Goal: Information Seeking & Learning: Learn about a topic

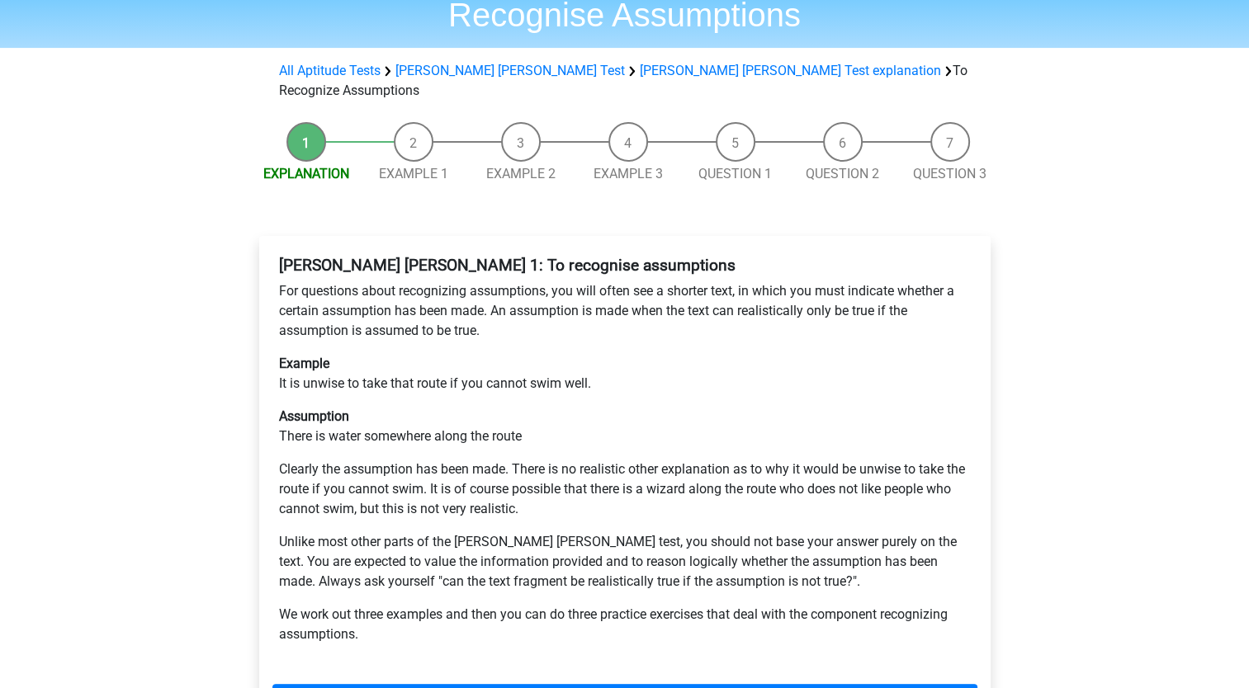
scroll to position [106, 0]
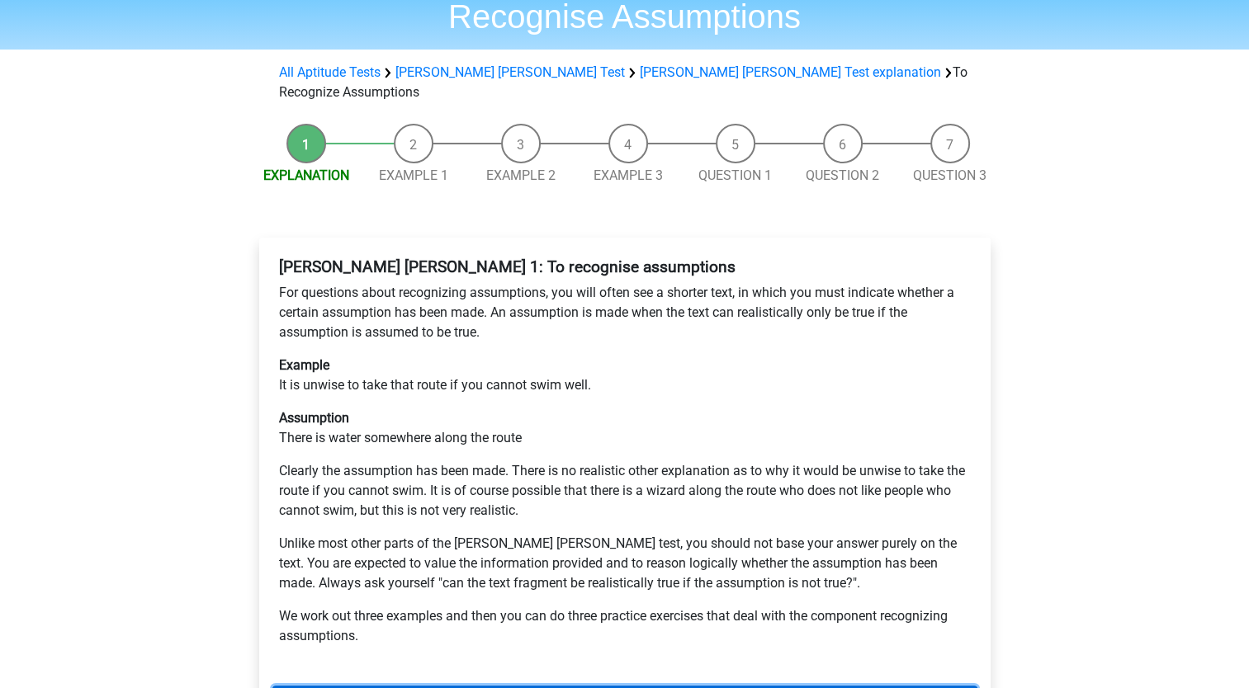
click at [479, 686] on link "Next" at bounding box center [624, 701] width 705 height 31
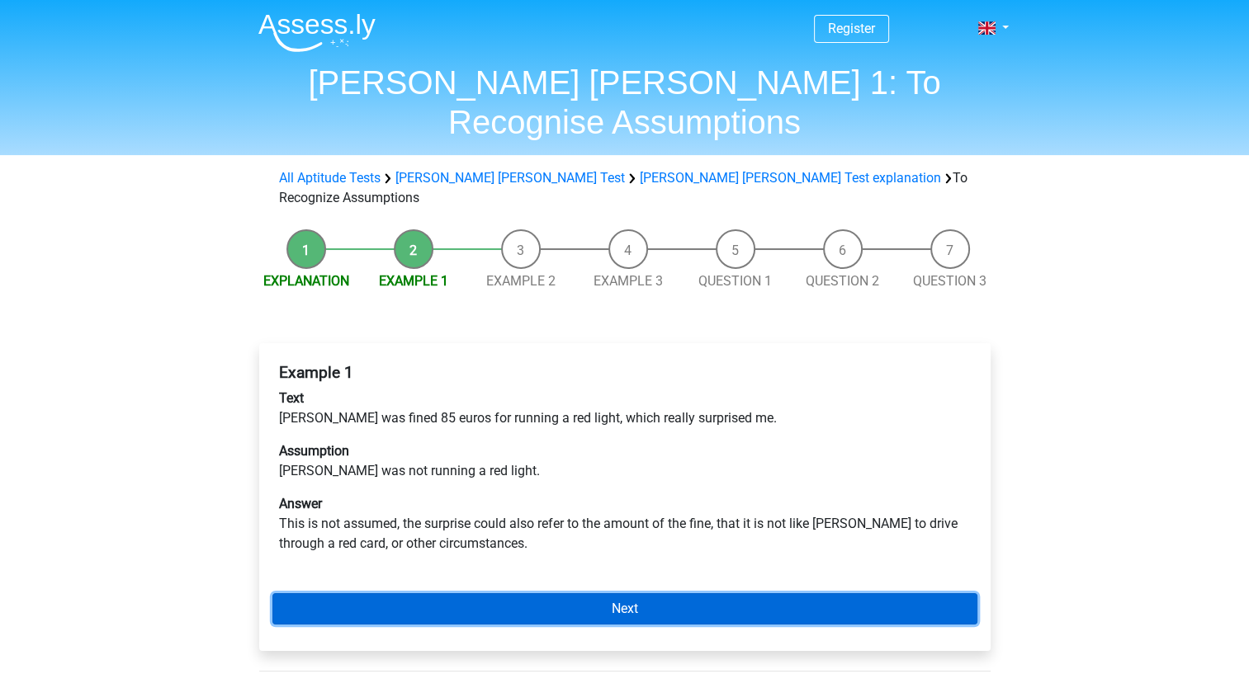
click at [513, 593] on link "Next" at bounding box center [624, 608] width 705 height 31
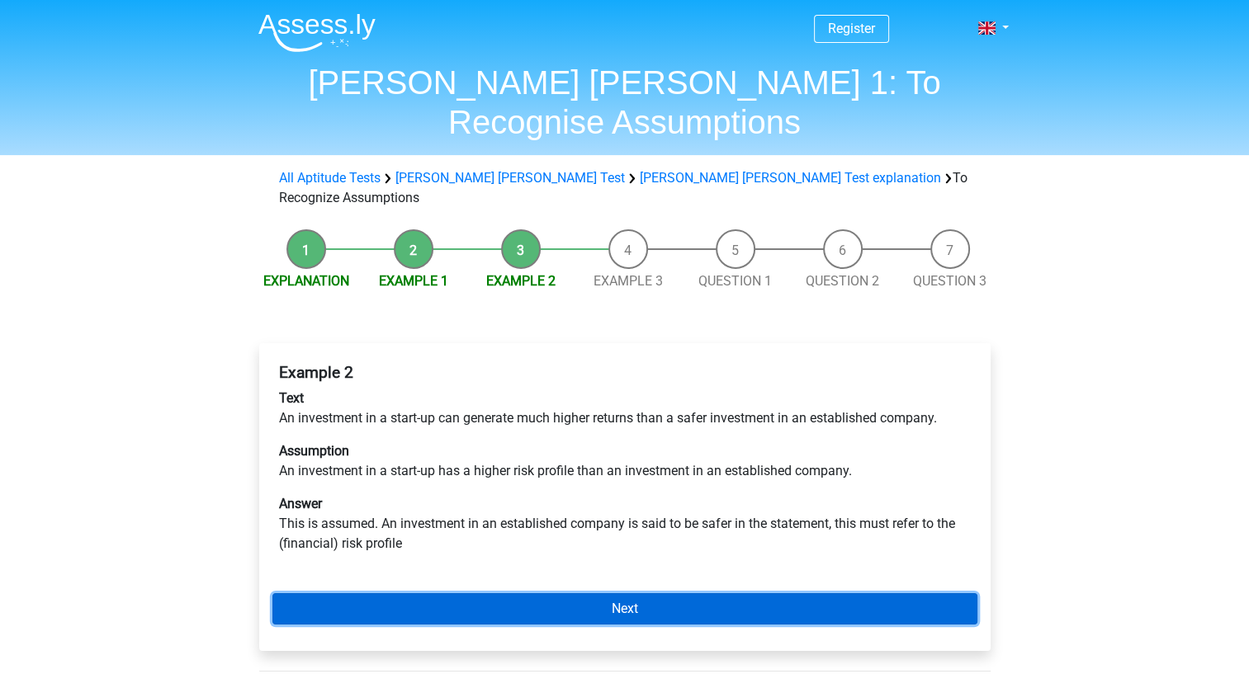
click at [513, 593] on link "Next" at bounding box center [624, 608] width 705 height 31
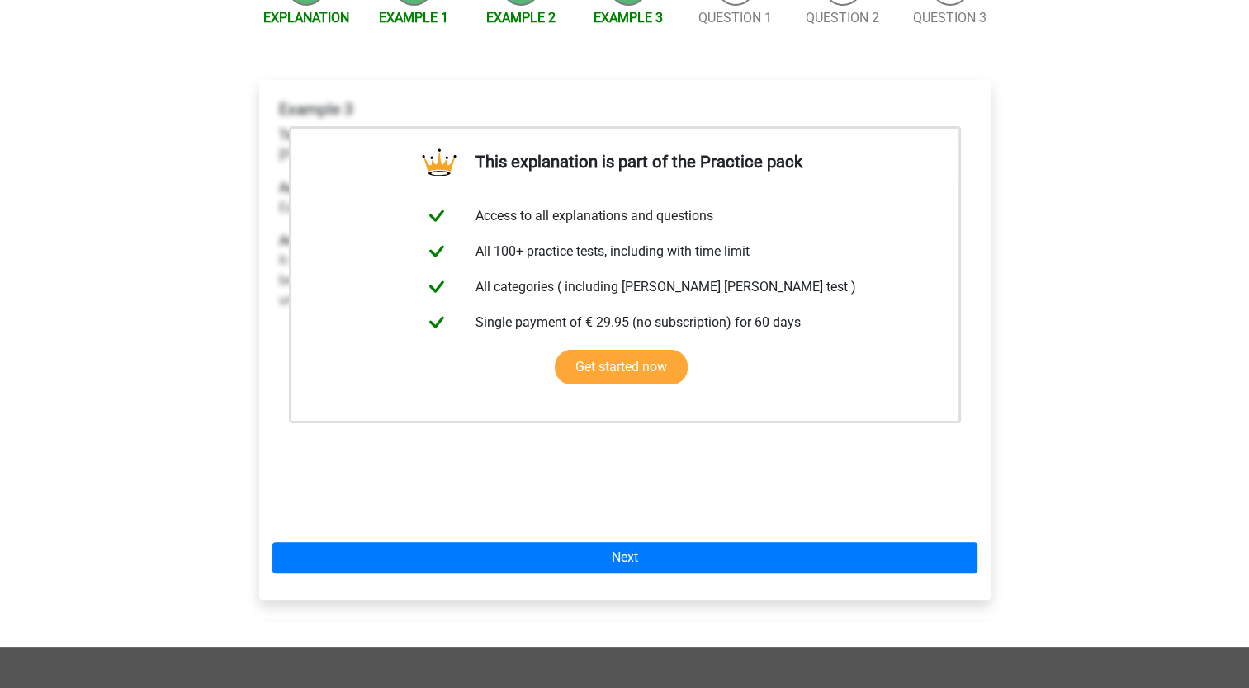
scroll to position [264, 0]
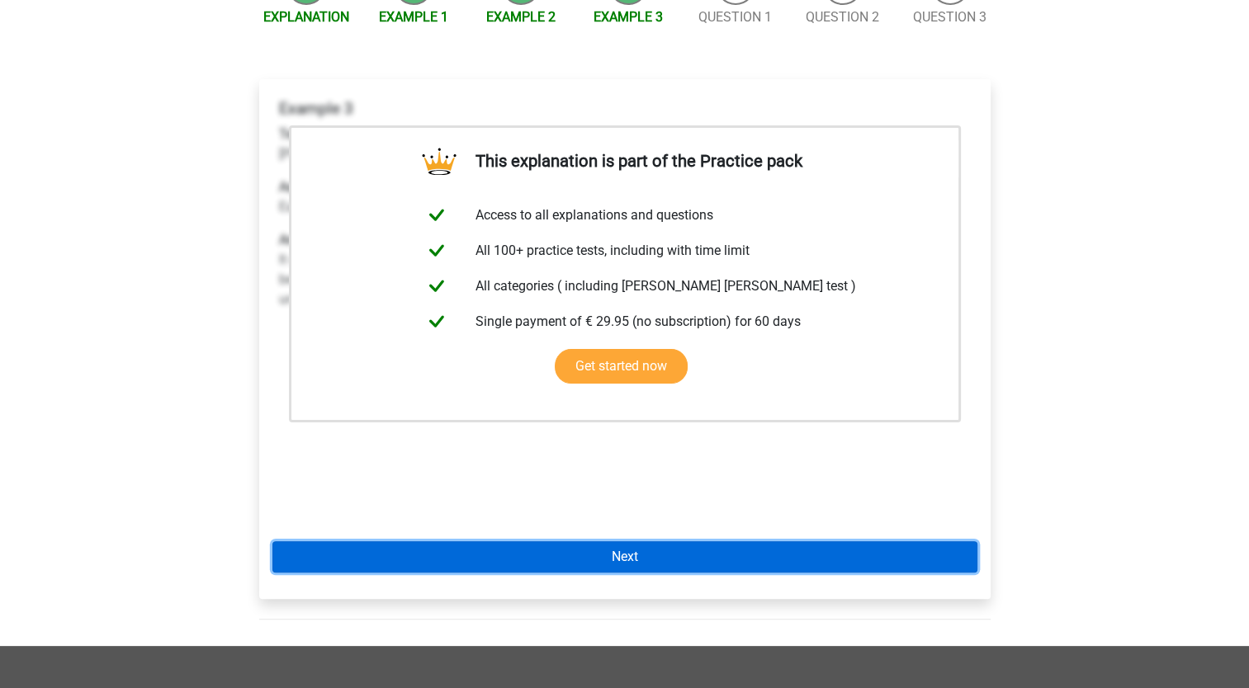
click at [556, 541] on link "Next" at bounding box center [624, 556] width 705 height 31
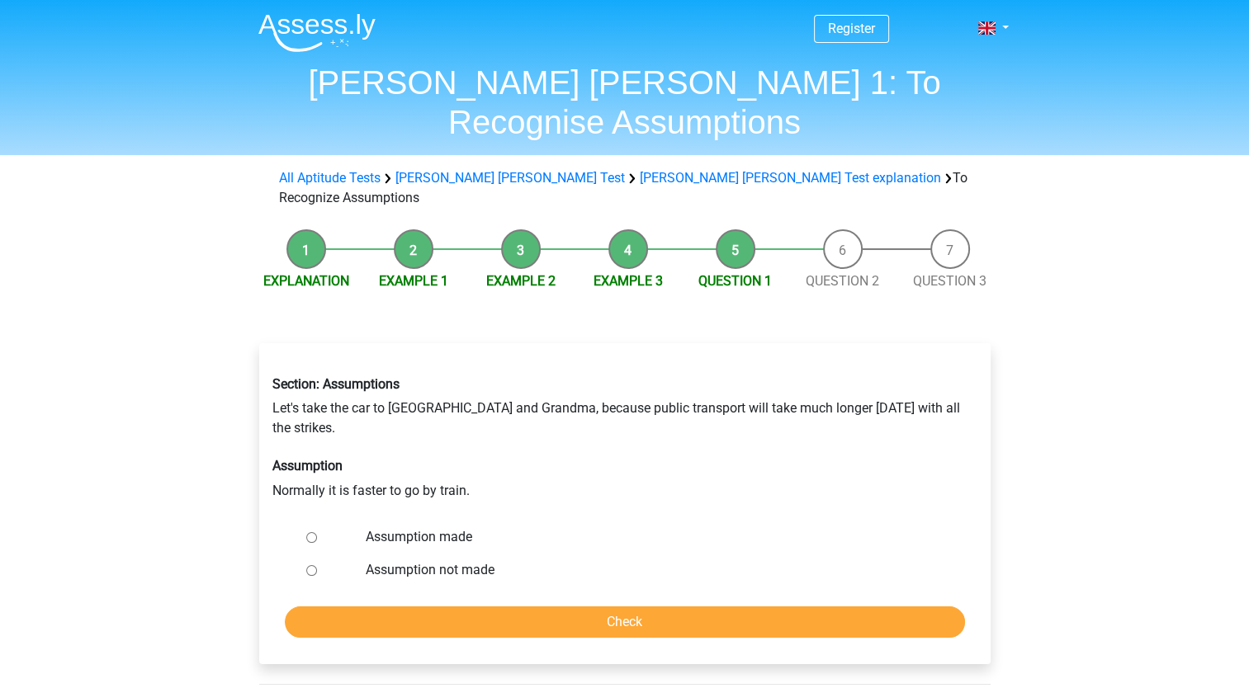
click at [307, 565] on input "Assumption not made" at bounding box center [311, 570] width 11 height 11
radio input "true"
click at [428, 525] on form "Assumption made Assumption not made Check" at bounding box center [624, 579] width 705 height 117
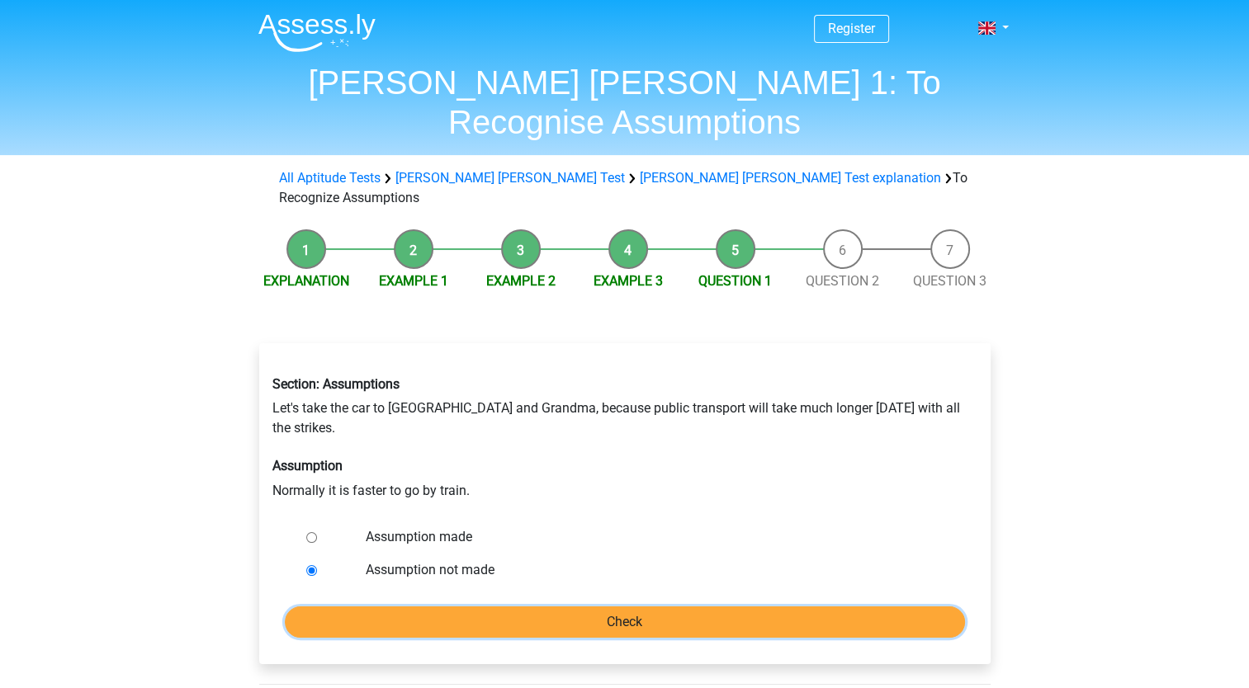
click at [442, 607] on input "Check" at bounding box center [625, 622] width 680 height 31
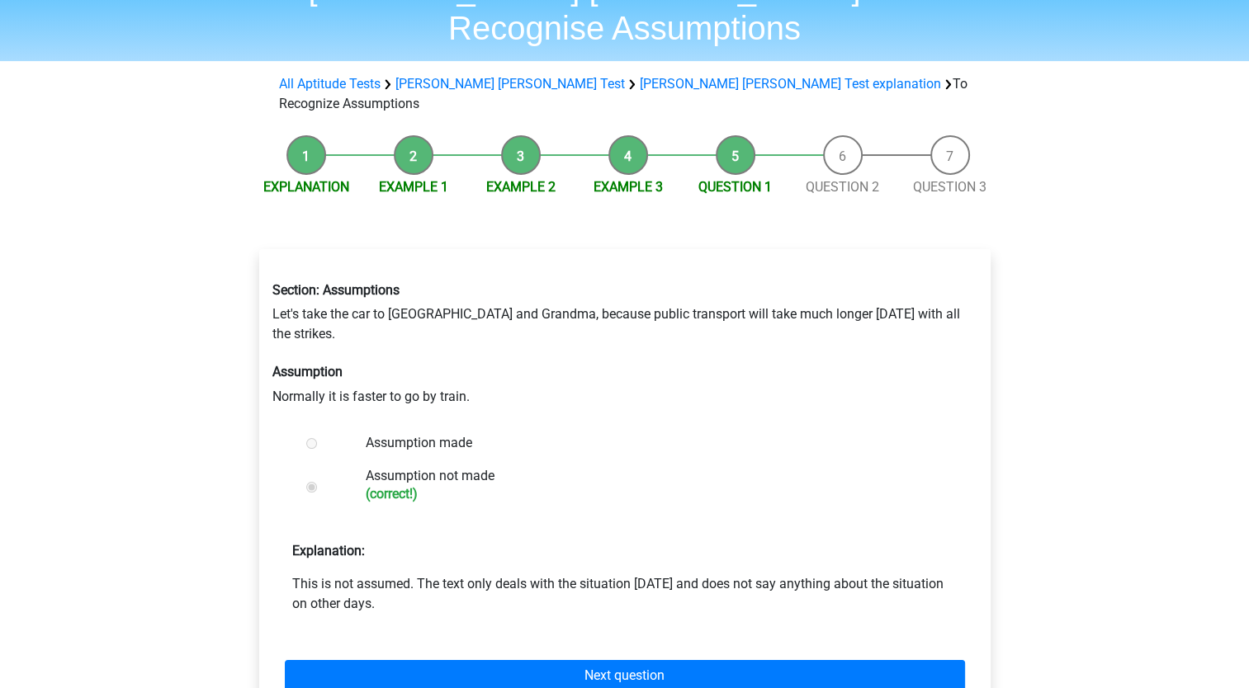
scroll to position [96, 0]
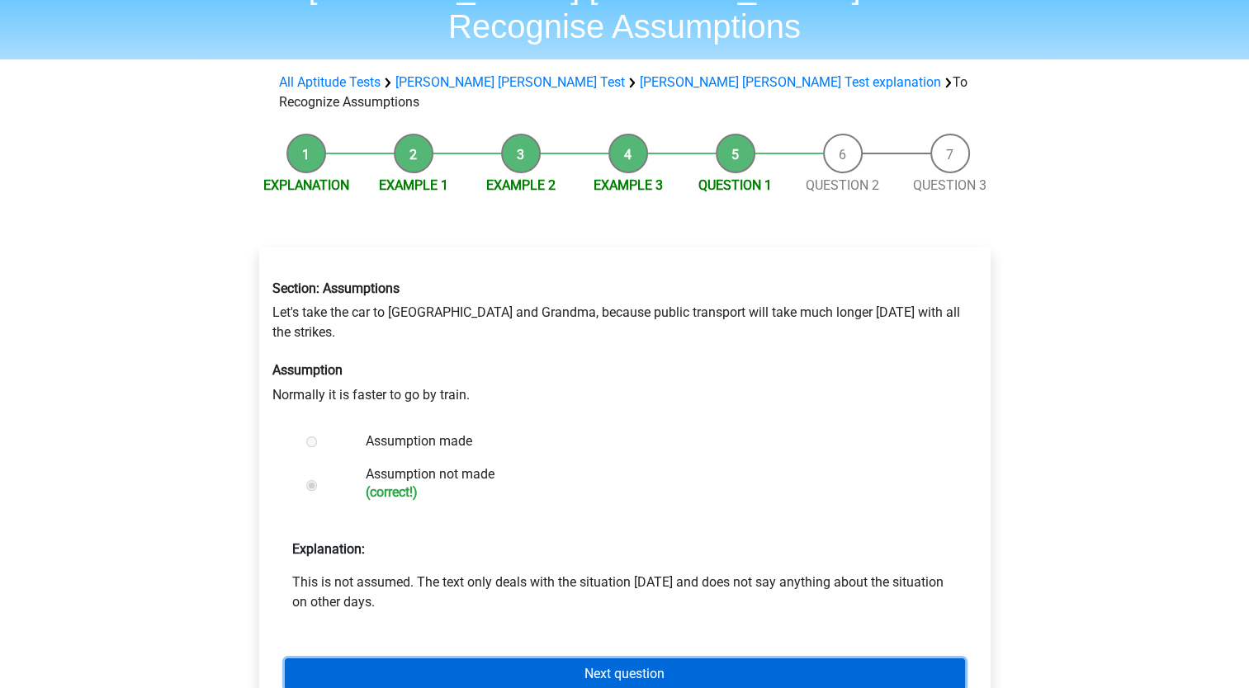
click at [479, 659] on link "Next question" at bounding box center [625, 674] width 680 height 31
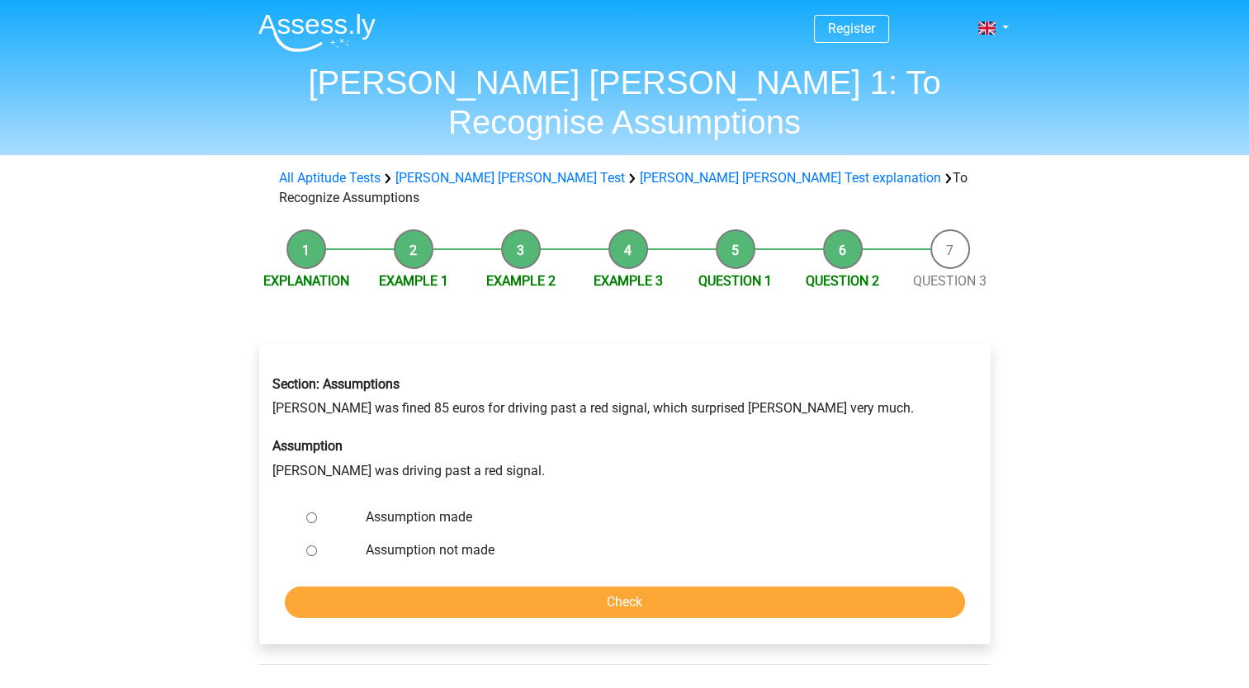
click at [307, 512] on input "Assumption made" at bounding box center [311, 517] width 11 height 11
radio input "true"
click at [425, 587] on input "Check" at bounding box center [625, 602] width 680 height 31
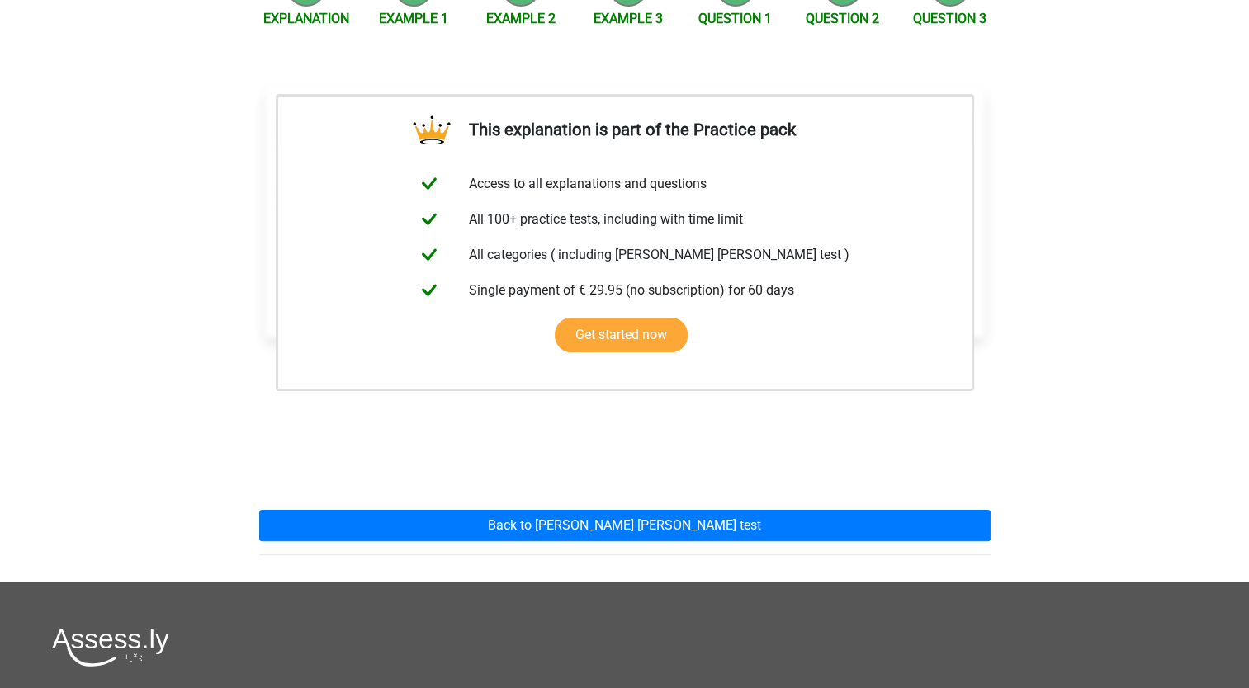
scroll to position [261, 0]
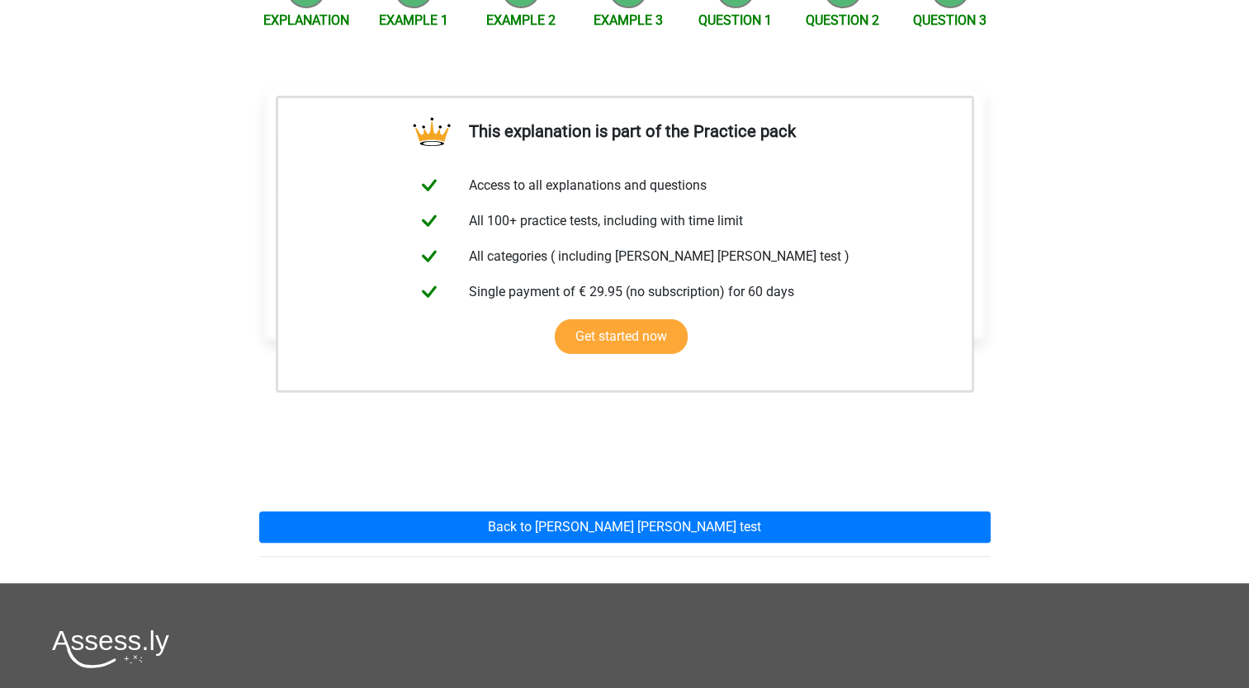
click at [700, 487] on div "This explanation is part of the Practice pack Access to all explanations and qu…" at bounding box center [625, 317] width 758 height 534
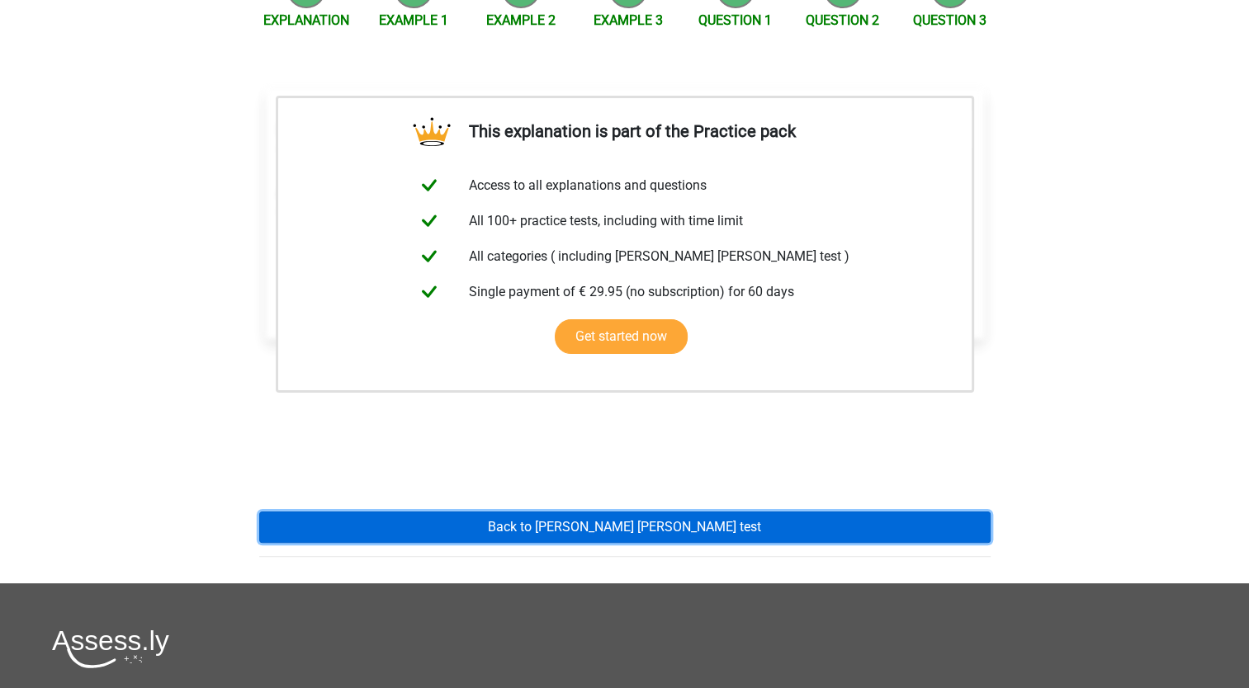
click at [697, 512] on link "Back to watson glaser test" at bounding box center [624, 527] width 731 height 31
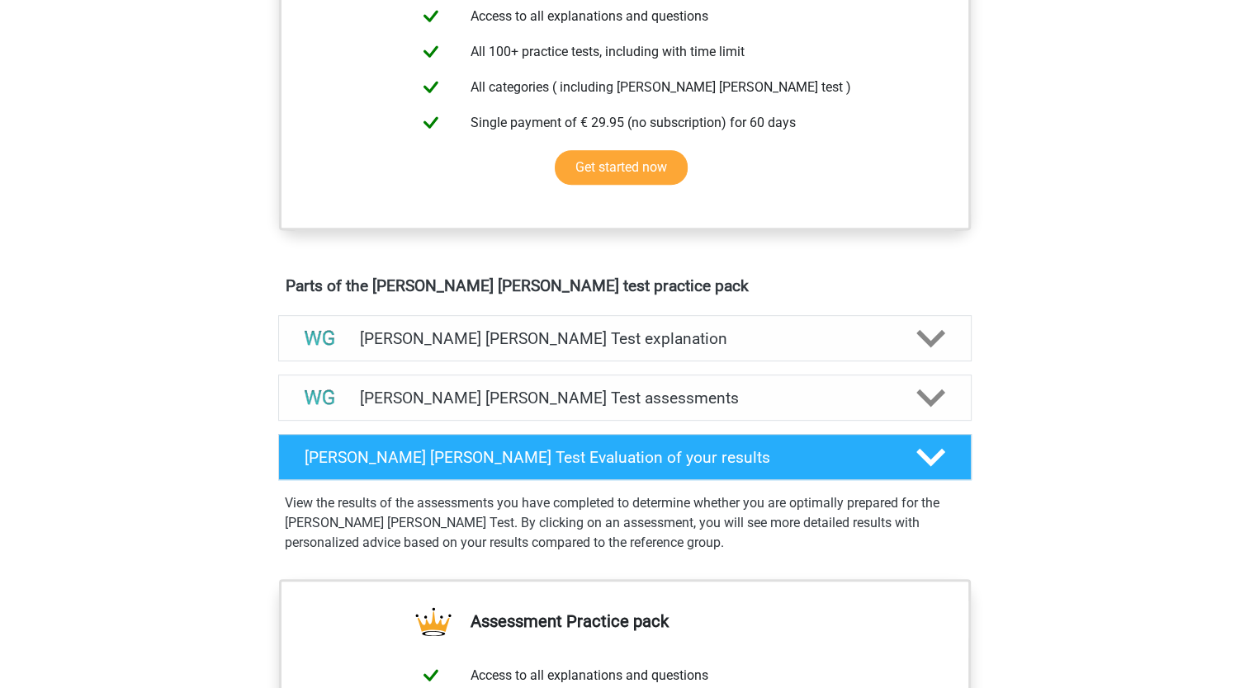
scroll to position [679, 0]
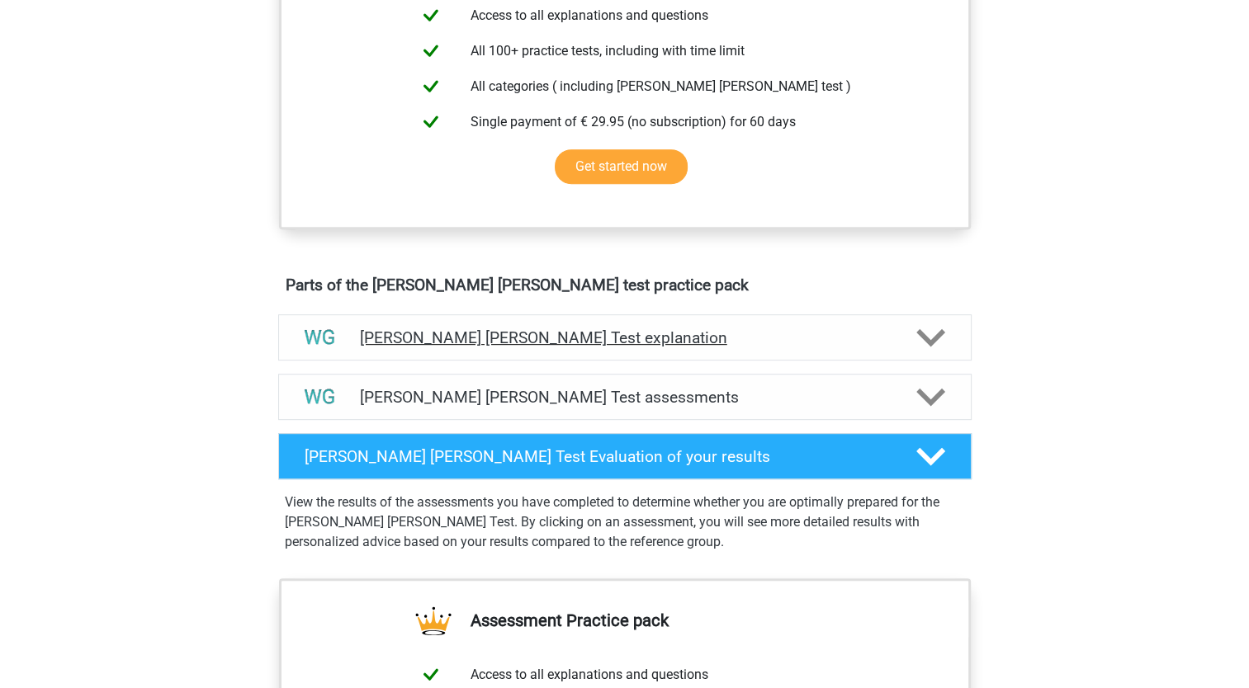
click at [727, 328] on h4 "[PERSON_NAME] [PERSON_NAME] Test explanation" at bounding box center [625, 337] width 530 height 19
